Goal: Task Accomplishment & Management: Manage account settings

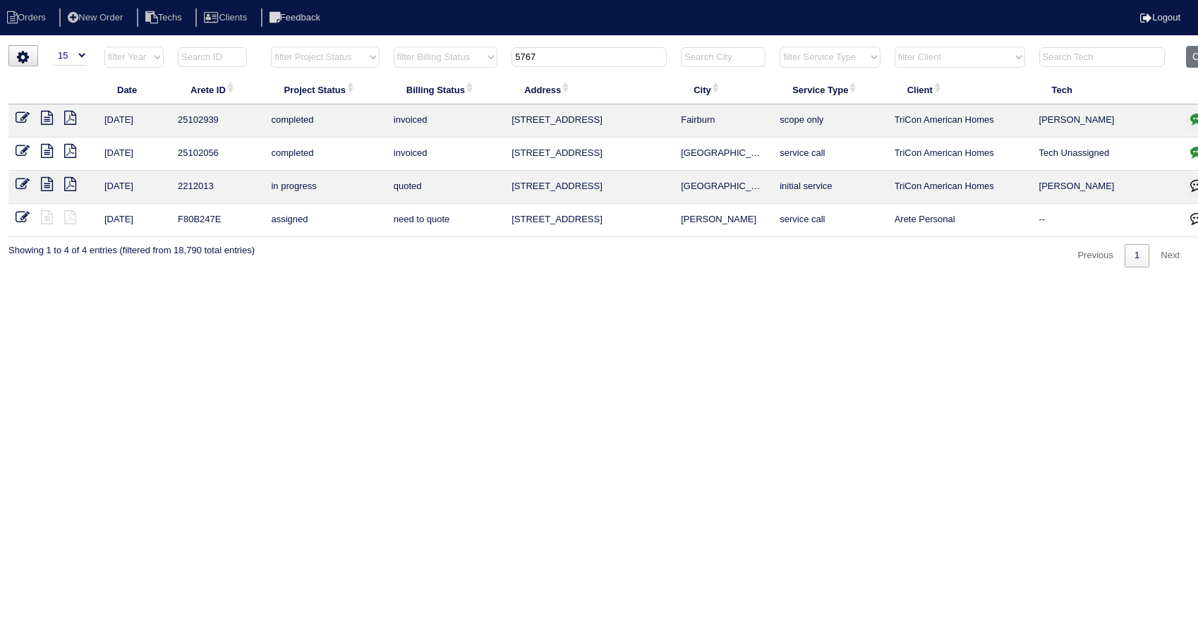
select select "15"
drag, startPoint x: 557, startPoint y: 59, endPoint x: 483, endPoint y: 79, distance: 76.8
click at [483, 79] on table "Date Arete ID Project Status Billing Status Address City Service Type Client Te…" at bounding box center [619, 141] width 1223 height 191
type input "864"
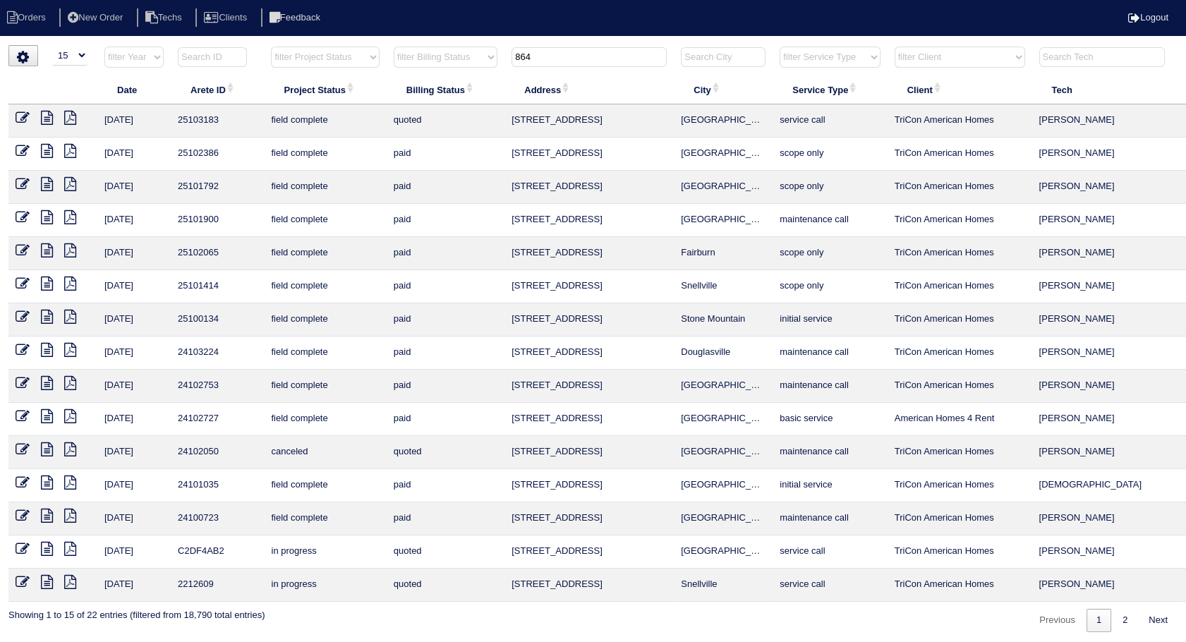
click at [22, 119] on icon at bounding box center [23, 118] width 14 height 14
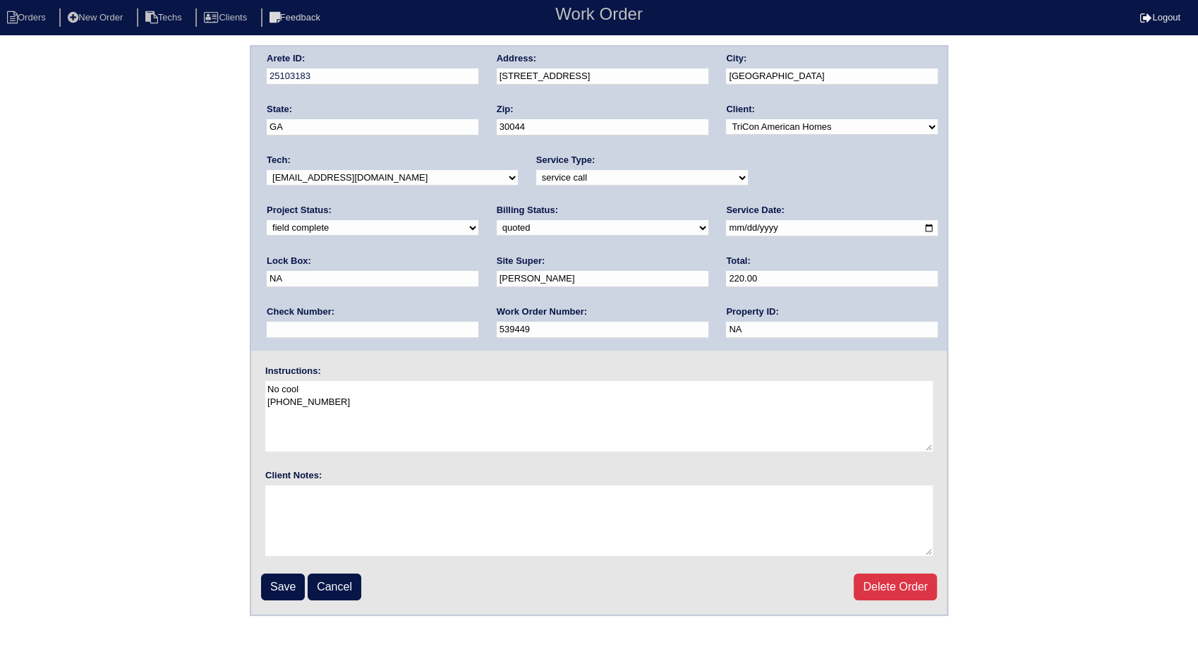
click at [497, 232] on select "need to quote quoted need to invoice invoiced paid warranty purchase order need…" at bounding box center [603, 228] width 212 height 16
select select "invoiced"
click at [497, 220] on select "need to quote quoted need to invoice invoiced paid warranty purchase order need…" at bounding box center [603, 228] width 212 height 16
click at [286, 586] on input "Save" at bounding box center [283, 587] width 44 height 27
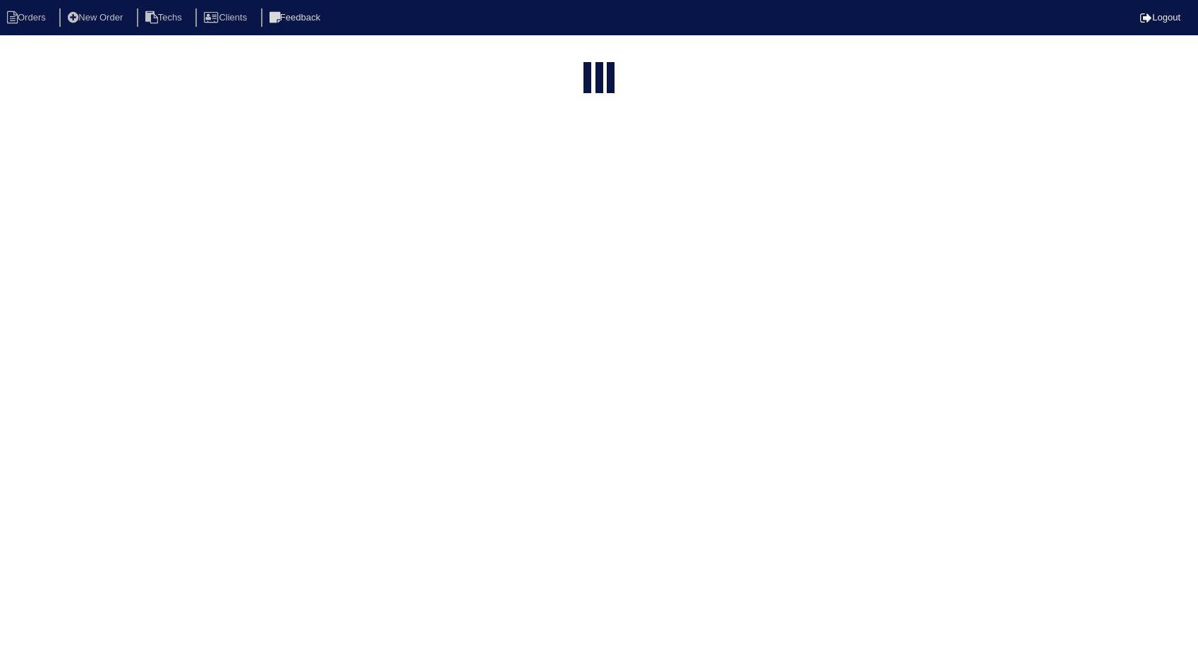
select select "15"
type input "864"
